Goal: Navigation & Orientation: Find specific page/section

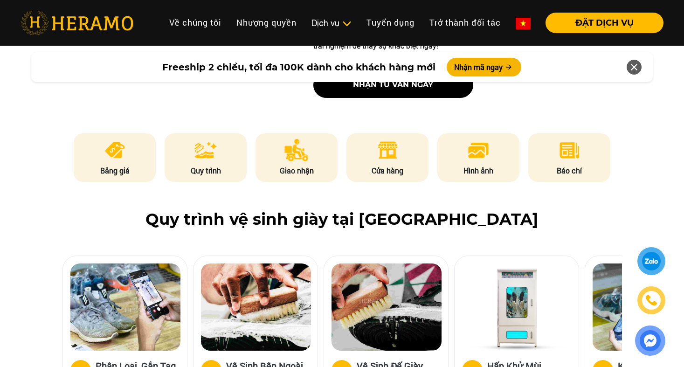
scroll to position [442, 0]
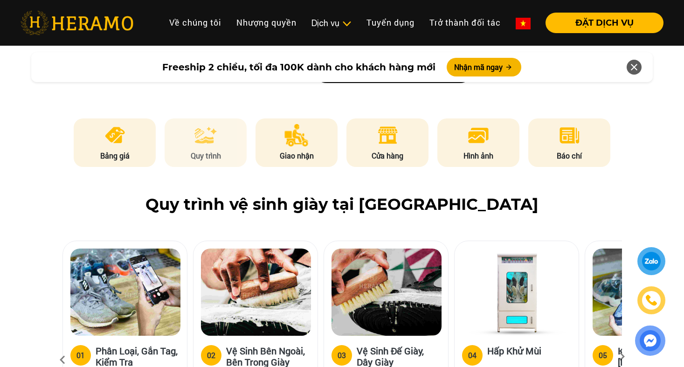
click at [194, 152] on li "Quy trình" at bounding box center [206, 142] width 82 height 48
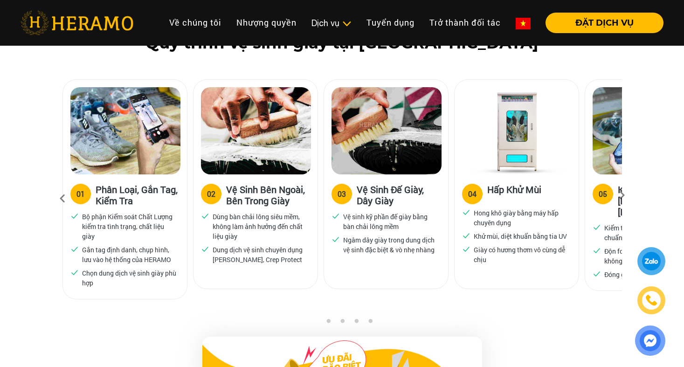
scroll to position [603, 0]
click at [630, 201] on icon at bounding box center [621, 198] width 17 height 6
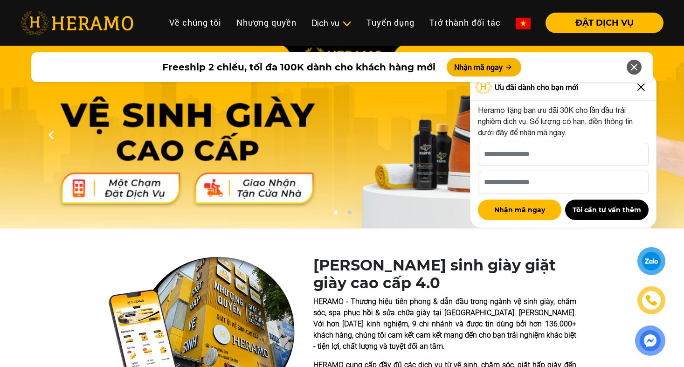
scroll to position [0, 0]
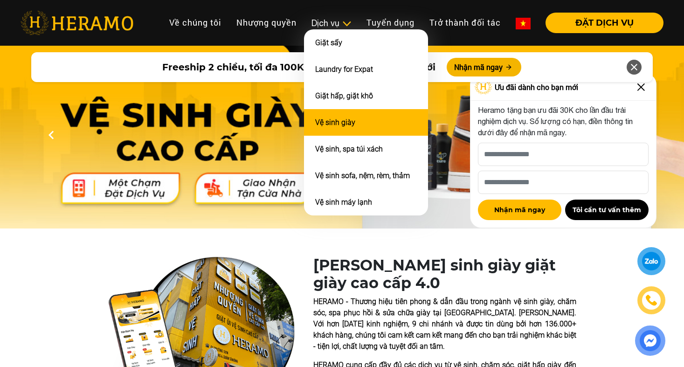
click at [339, 122] on link "Vệ sinh giày" at bounding box center [335, 122] width 40 height 9
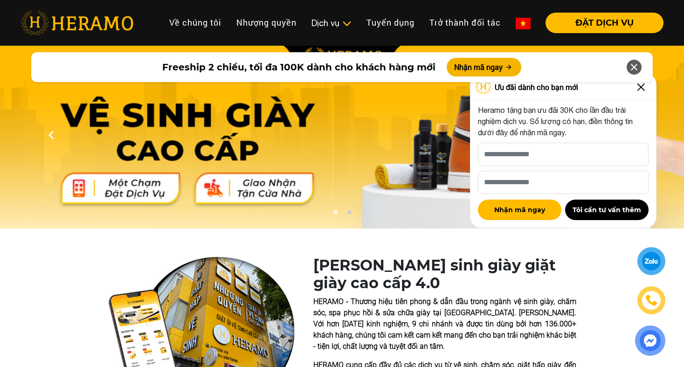
click at [640, 86] on div "Freeship 2 chiều, tối đa 100K dành cho khách hàng mới Nhận mã ngay" at bounding box center [342, 67] width 684 height 41
click at [641, 88] on img at bounding box center [641, 87] width 15 height 15
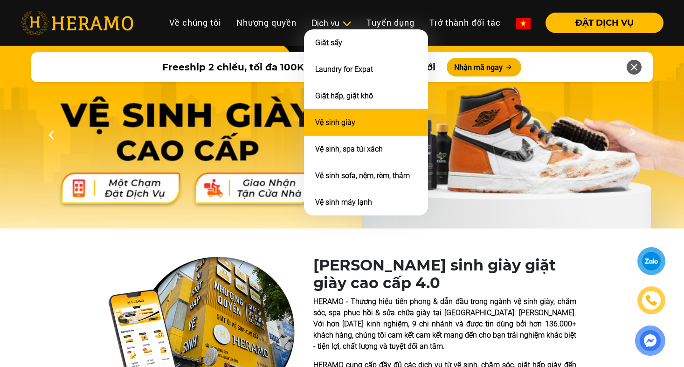
click at [334, 120] on link "Vệ sinh giày" at bounding box center [335, 122] width 40 height 9
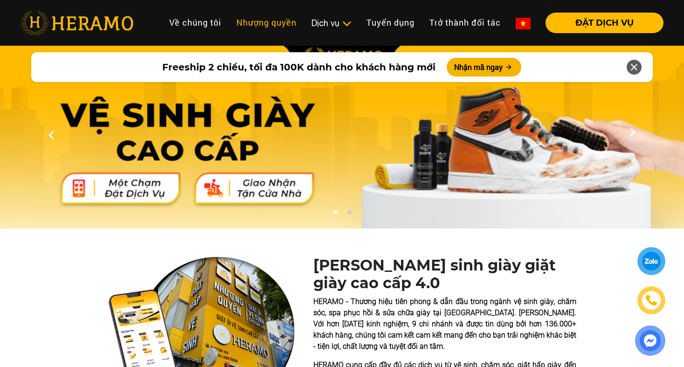
click at [268, 20] on link "Nhượng quyền" at bounding box center [266, 23] width 75 height 20
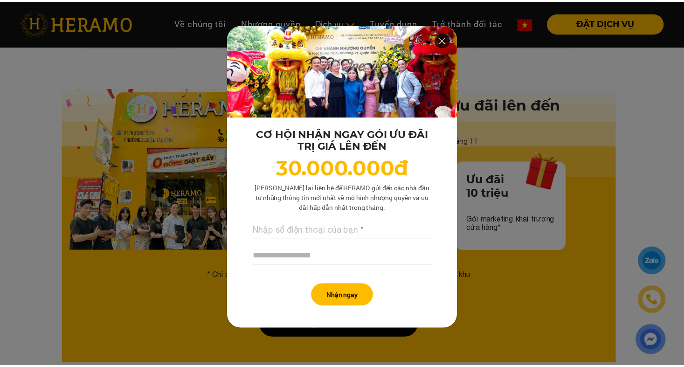
scroll to position [26, 0]
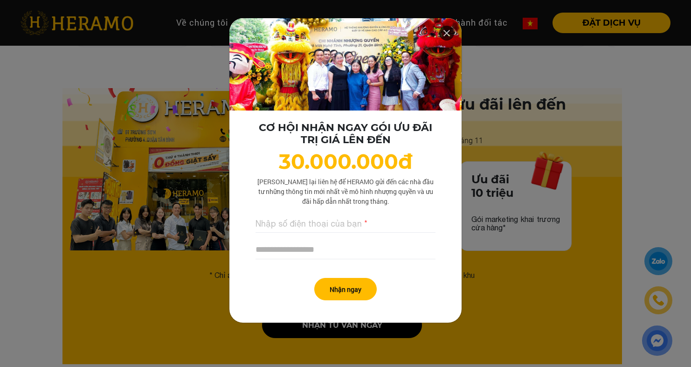
click at [21, 179] on div "CƠ HỘI NHẬN NGAY GÓI ƯU ĐÃI TRỊ GIÁ LÊN ĐẾN 30.000.000đ Lưu lại liên hệ để HERA…" at bounding box center [345, 183] width 691 height 367
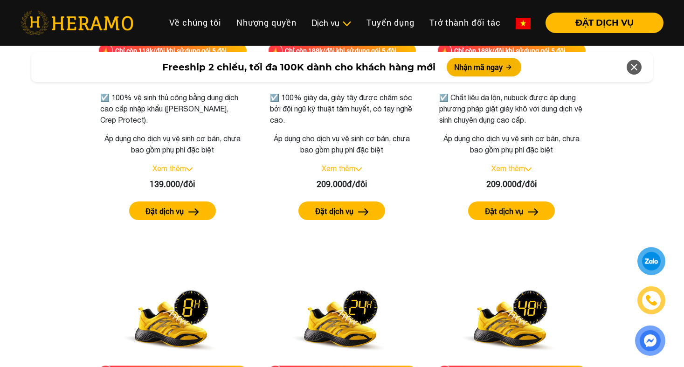
scroll to position [127, 0]
